Goal: Navigation & Orientation: Go to known website

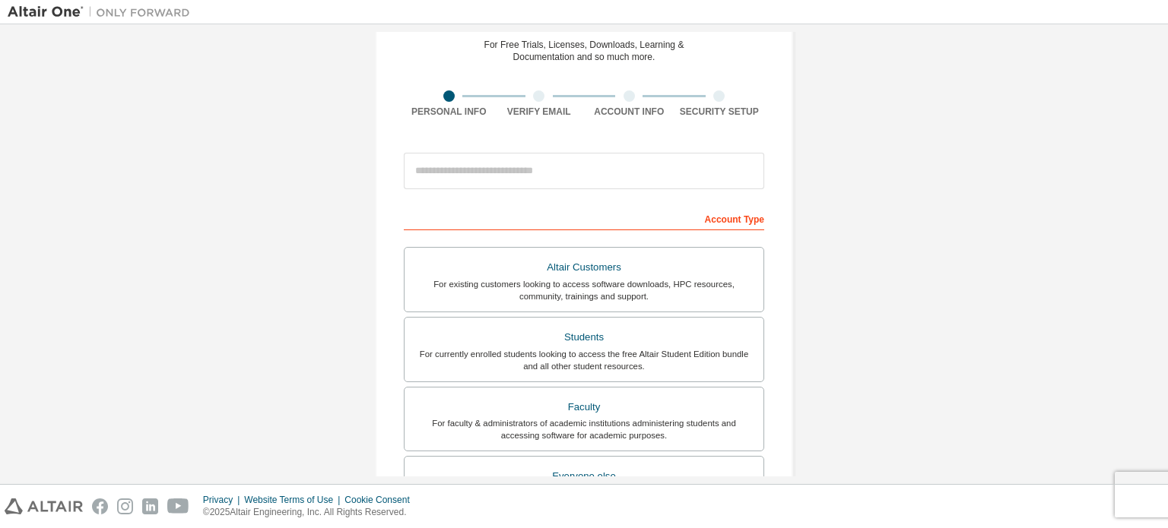
scroll to position [52, 0]
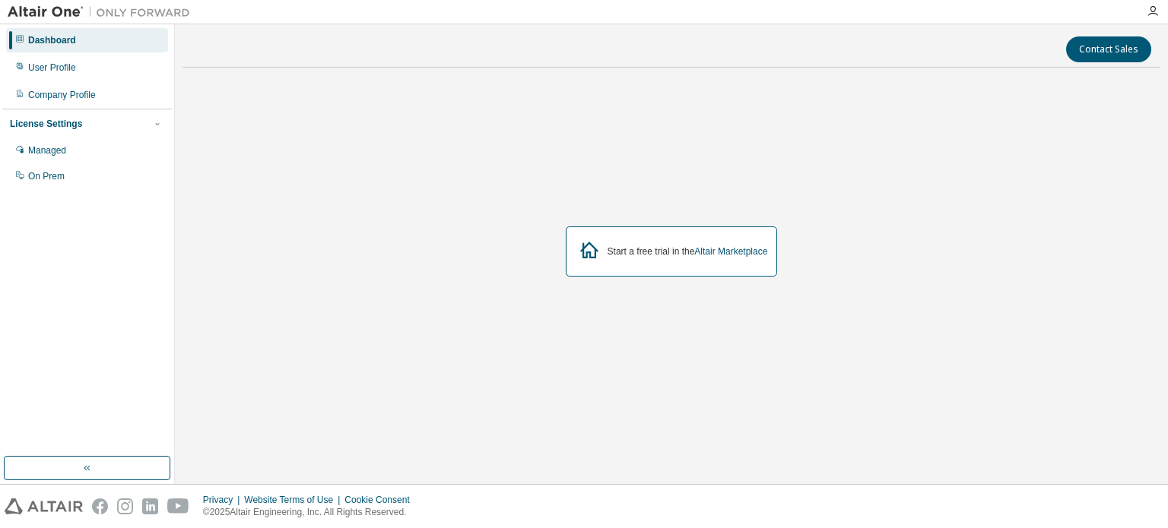
click at [614, 252] on div "Start a free trial in the Altair Marketplace" at bounding box center [687, 252] width 160 height 12
click at [705, 254] on link "Altair Marketplace" at bounding box center [730, 251] width 73 height 11
